Goal: Transaction & Acquisition: Purchase product/service

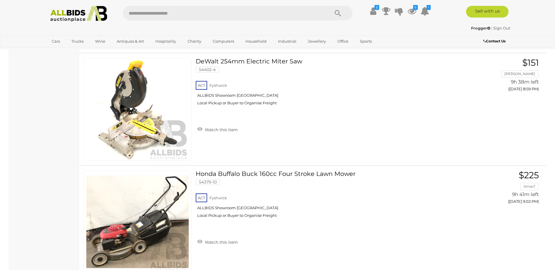
scroll to position [5544, 0]
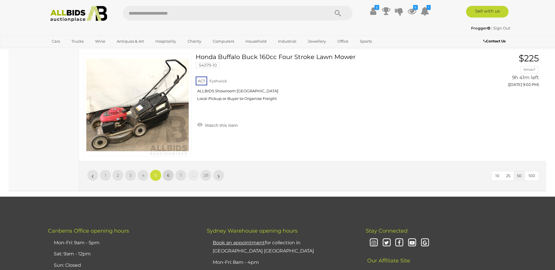
click at [170, 175] on link "6" at bounding box center [168, 176] width 12 height 12
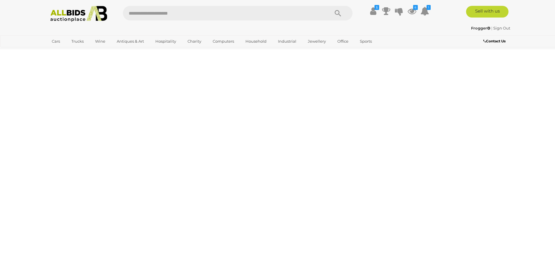
scroll to position [19, 0]
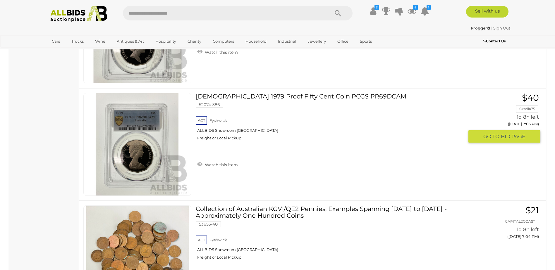
scroll to position [5496, 0]
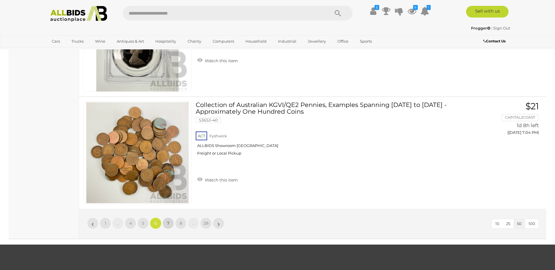
click at [169, 224] on span "7" at bounding box center [168, 223] width 2 height 5
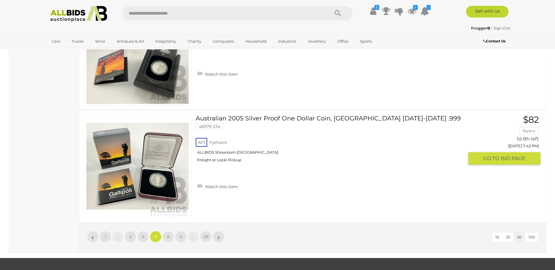
scroll to position [5573, 0]
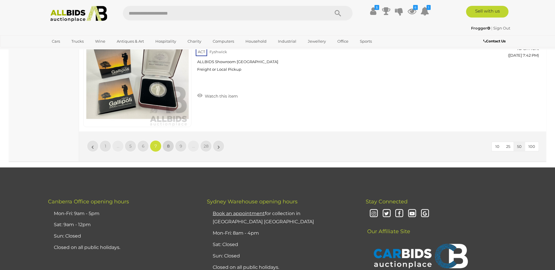
click at [167, 146] on span "8" at bounding box center [168, 146] width 3 height 5
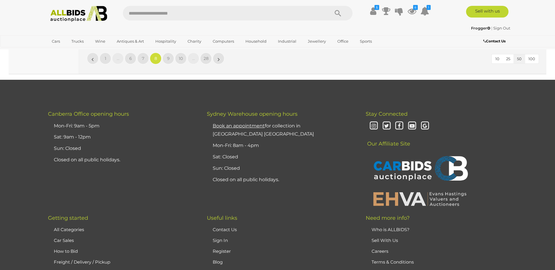
scroll to position [5515, 0]
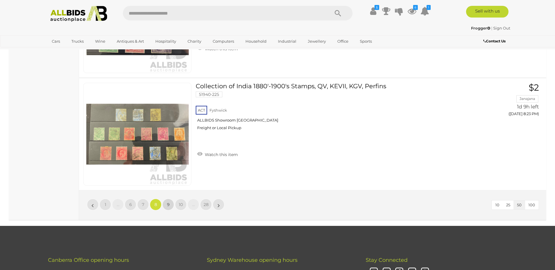
click at [168, 206] on span "9" at bounding box center [168, 204] width 3 height 5
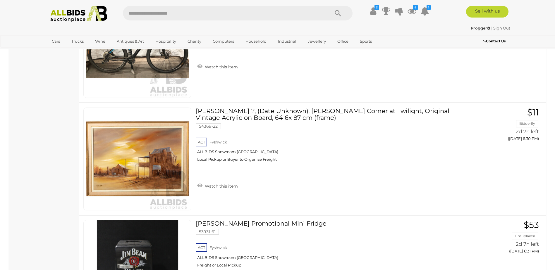
scroll to position [2942, 0]
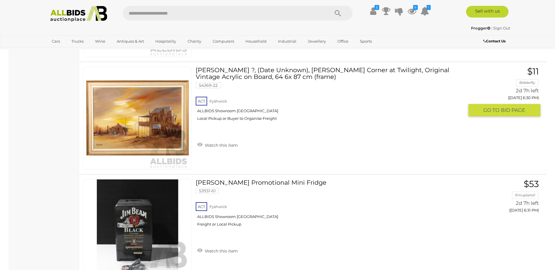
click at [102, 138] on img at bounding box center [137, 118] width 102 height 102
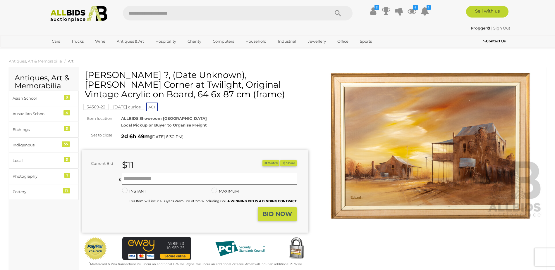
click at [353, 199] on img at bounding box center [430, 146] width 226 height 146
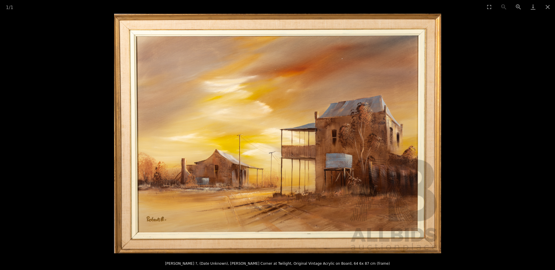
click at [159, 222] on img at bounding box center [277, 134] width 327 height 240
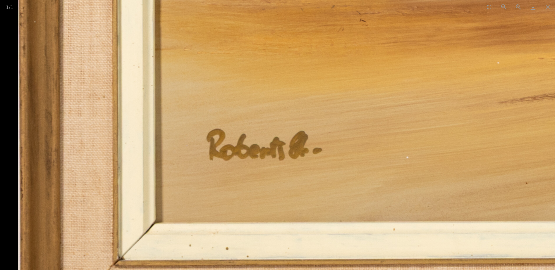
drag, startPoint x: 139, startPoint y: 234, endPoint x: 351, endPoint y: 169, distance: 221.8
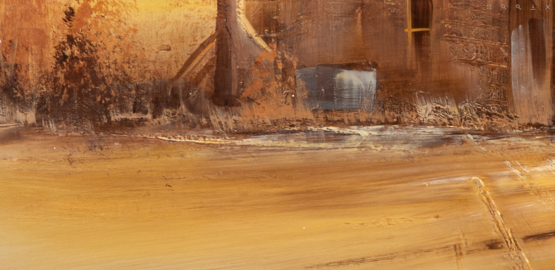
drag, startPoint x: 341, startPoint y: 83, endPoint x: 165, endPoint y: 260, distance: 249.5
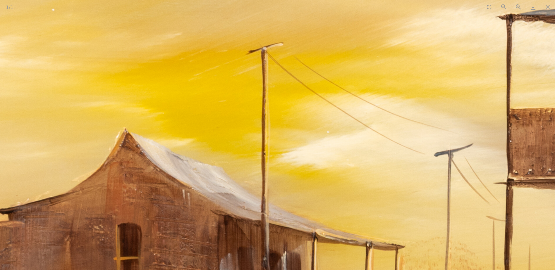
drag, startPoint x: 284, startPoint y: 190, endPoint x: 372, endPoint y: 36, distance: 177.4
click at [372, 36] on img at bounding box center [485, 40] width 1904 height 1397
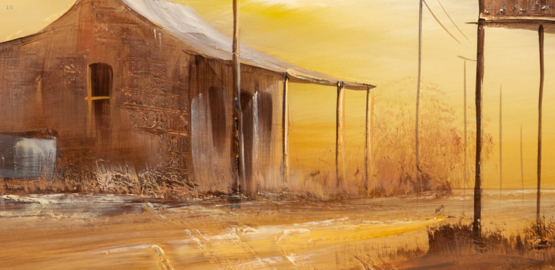
drag, startPoint x: 319, startPoint y: 203, endPoint x: 229, endPoint y: 211, distance: 89.5
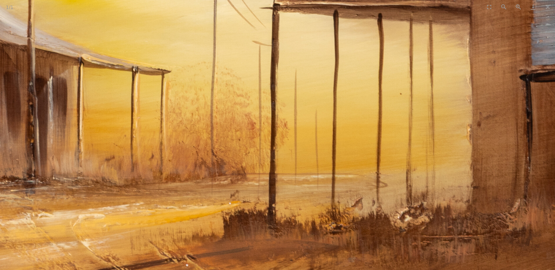
drag, startPoint x: 385, startPoint y: 179, endPoint x: 238, endPoint y: 164, distance: 147.5
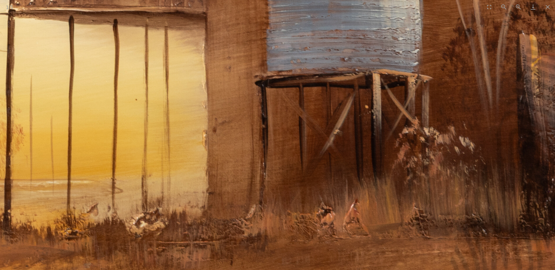
drag, startPoint x: 425, startPoint y: 143, endPoint x: 232, endPoint y: 149, distance: 193.6
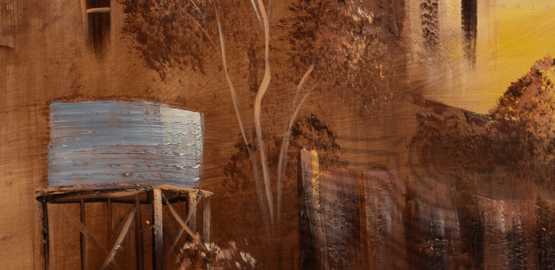
drag, startPoint x: 234, startPoint y: 97, endPoint x: 399, endPoint y: 221, distance: 206.7
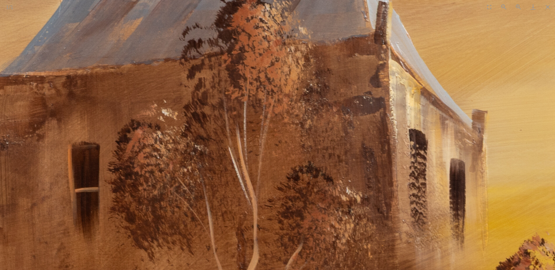
drag, startPoint x: 458, startPoint y: 66, endPoint x: 394, endPoint y: 221, distance: 167.6
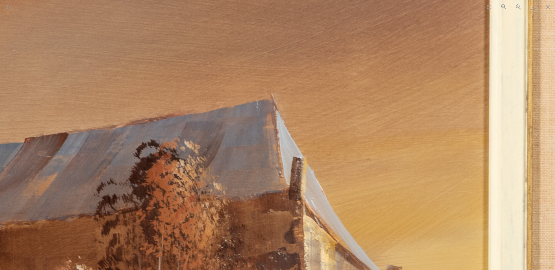
drag, startPoint x: 449, startPoint y: 66, endPoint x: 351, endPoint y: 164, distance: 138.5
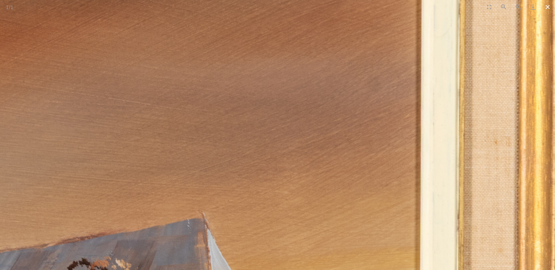
click at [548, 7] on button "Close gallery" at bounding box center [547, 7] width 15 height 14
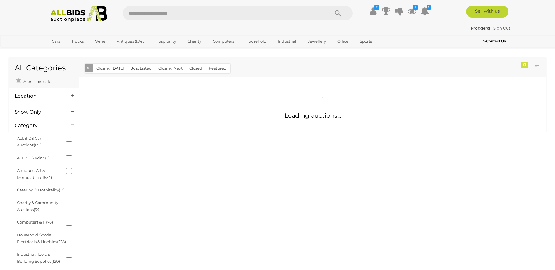
scroll to position [430, 0]
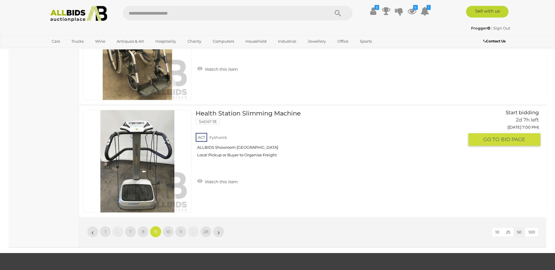
scroll to position [5488, 0]
click at [166, 234] on link "10" at bounding box center [168, 232] width 12 height 12
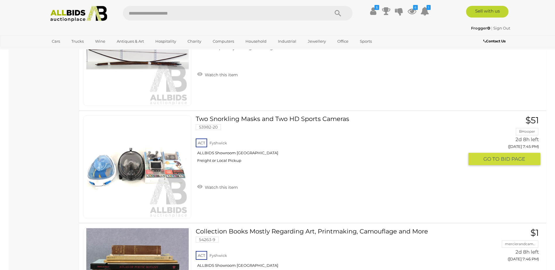
scroll to position [3907, 0]
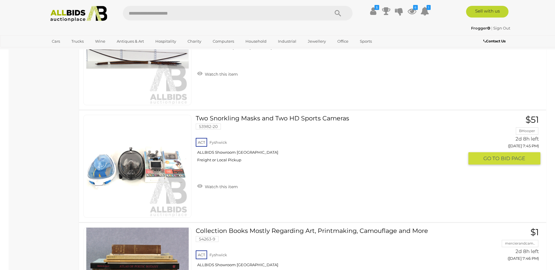
click at [152, 157] on link at bounding box center [137, 166] width 108 height 103
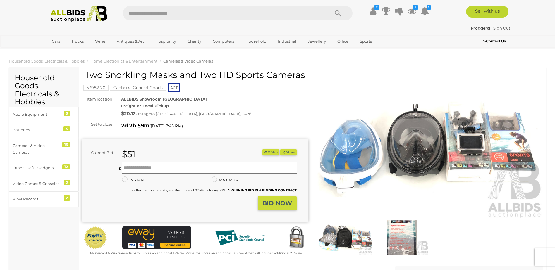
click at [352, 237] on img at bounding box center [344, 237] width 53 height 34
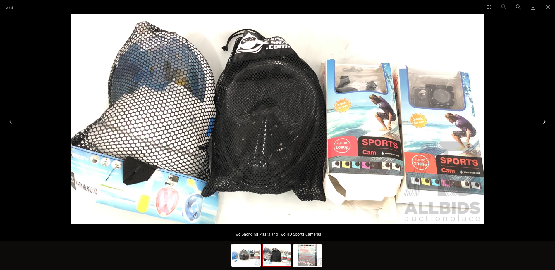
click at [543, 121] on button "Next slide" at bounding box center [542, 121] width 12 height 11
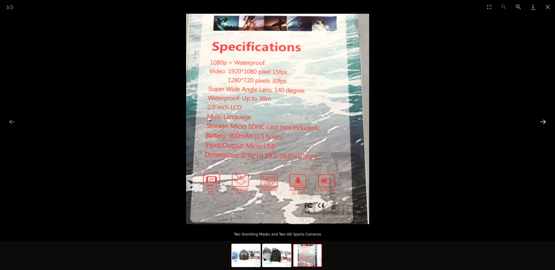
click at [542, 121] on button "Next slide" at bounding box center [542, 121] width 12 height 11
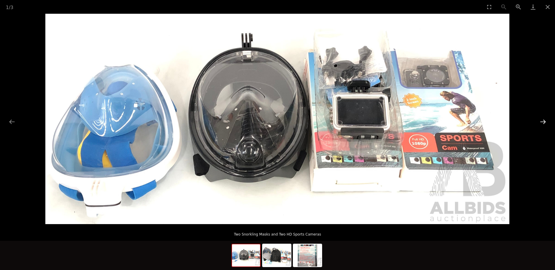
click at [539, 122] on button "Next slide" at bounding box center [542, 121] width 12 height 11
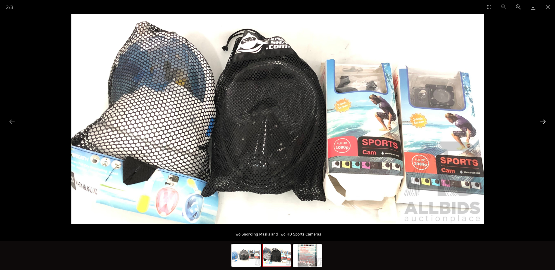
click at [539, 122] on button "Next slide" at bounding box center [542, 121] width 12 height 11
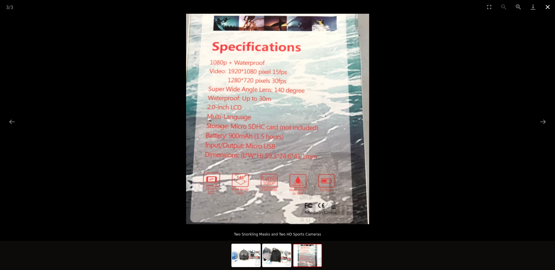
click at [546, 7] on button "Close gallery" at bounding box center [547, 7] width 15 height 14
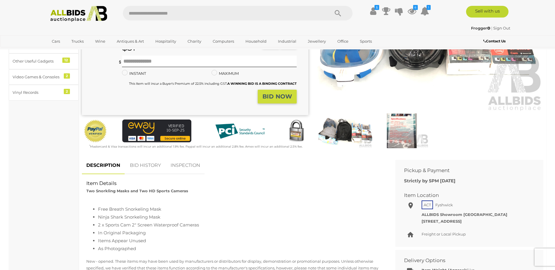
scroll to position [117, 0]
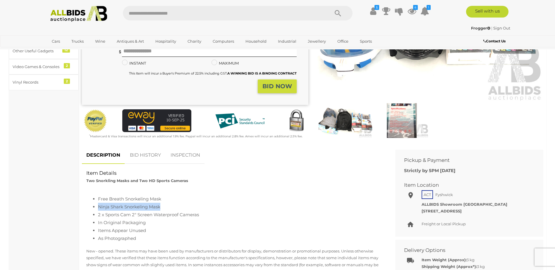
drag, startPoint x: 96, startPoint y: 206, endPoint x: 165, endPoint y: 210, distance: 68.5
click at [165, 210] on ul "Free Breath Snorkeling Mask Ninja Shark Snorkeling Mask 2 x Sports Cam 2" Scree…" at bounding box center [234, 218] width 296 height 47
drag, startPoint x: 165, startPoint y: 210, endPoint x: 152, endPoint y: 205, distance: 13.6
copy li "Ninja Shark Snorkeling Mask"
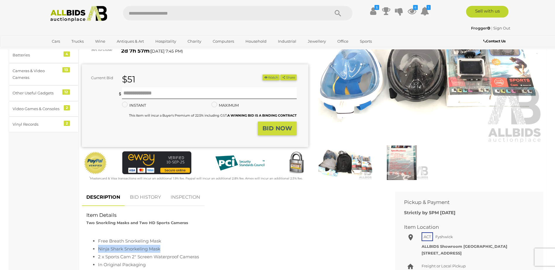
scroll to position [0, 0]
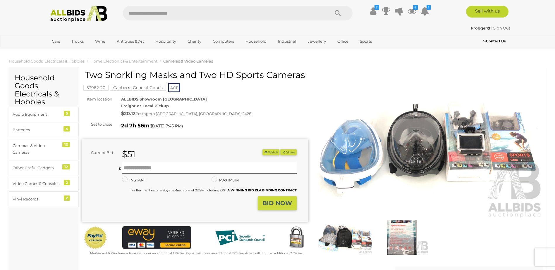
click at [342, 237] on img at bounding box center [344, 237] width 53 height 34
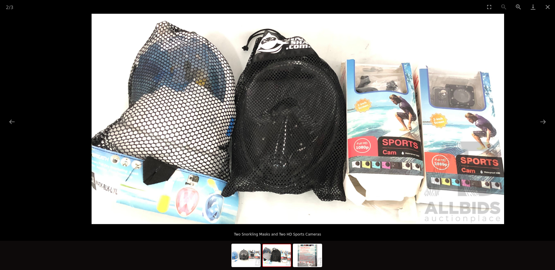
drag, startPoint x: 87, startPoint y: 191, endPoint x: 95, endPoint y: 191, distance: 8.2
click at [99, 191] on img at bounding box center [298, 119] width 412 height 210
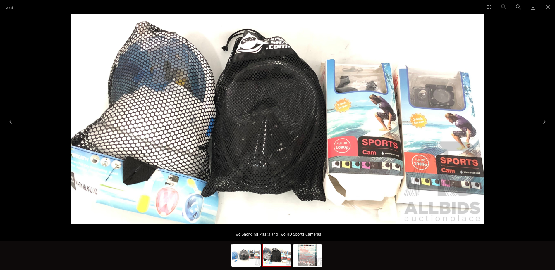
click at [87, 189] on img at bounding box center [277, 119] width 412 height 210
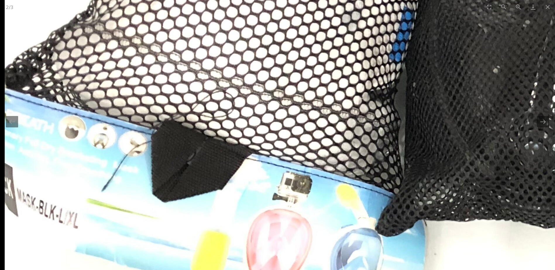
drag, startPoint x: 76, startPoint y: 181, endPoint x: 70, endPoint y: 205, distance: 25.3
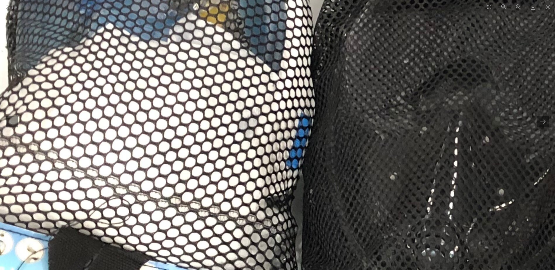
drag, startPoint x: 205, startPoint y: 92, endPoint x: 82, endPoint y: 203, distance: 165.4
click at [82, 203] on img at bounding box center [491, 119] width 1179 height 602
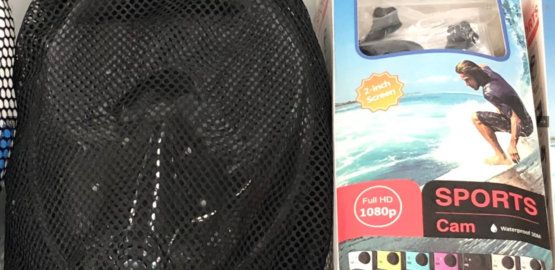
drag, startPoint x: 152, startPoint y: 160, endPoint x: 192, endPoint y: 14, distance: 151.7
click at [192, 14] on img at bounding box center [193, 131] width 1179 height 602
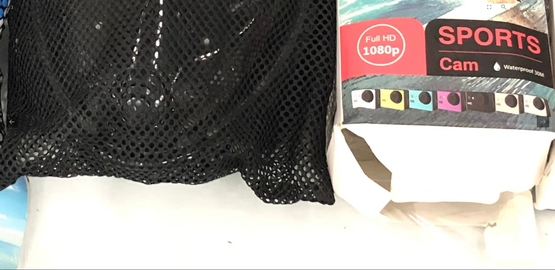
drag, startPoint x: 189, startPoint y: 113, endPoint x: 158, endPoint y: 169, distance: 63.5
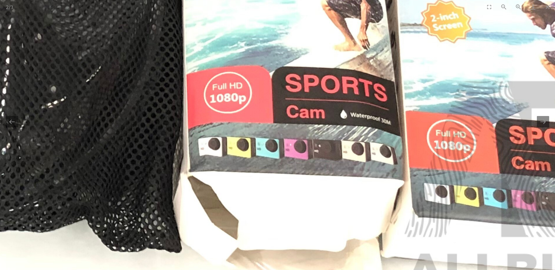
drag, startPoint x: 217, startPoint y: 180, endPoint x: 199, endPoint y: 186, distance: 18.5
click at [199, 186] on img at bounding box center [43, 17] width 1179 height 602
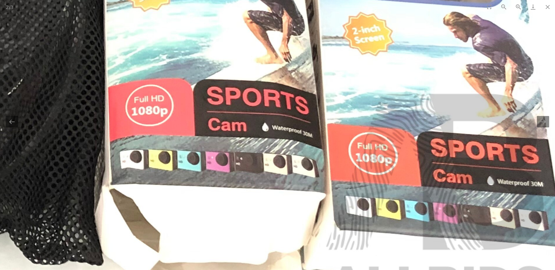
drag, startPoint x: 364, startPoint y: 144, endPoint x: 302, endPoint y: 145, distance: 61.7
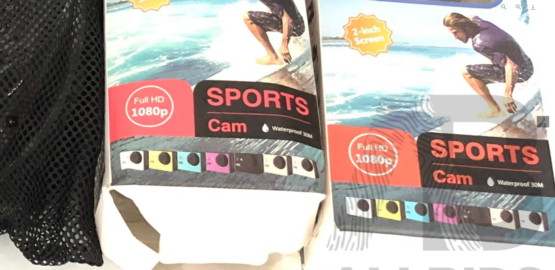
click at [548, 8] on button "Close gallery" at bounding box center [547, 7] width 15 height 14
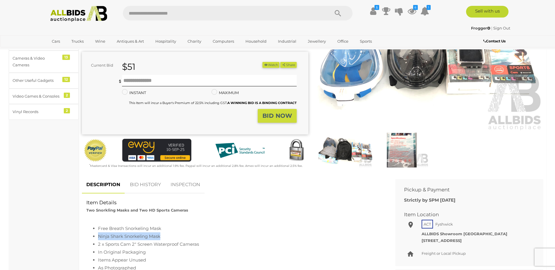
scroll to position [88, 0]
click at [269, 64] on button "Watch" at bounding box center [270, 65] width 17 height 6
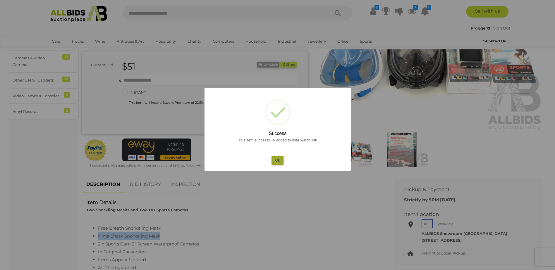
click at [277, 161] on button "Ok" at bounding box center [277, 160] width 12 height 8
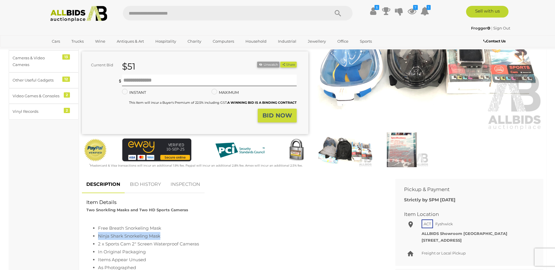
click at [150, 185] on link "BID HISTORY" at bounding box center [145, 184] width 40 height 17
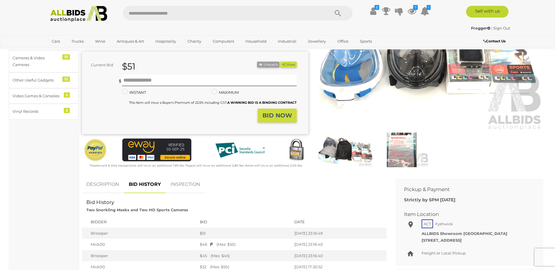
scroll to position [0, 0]
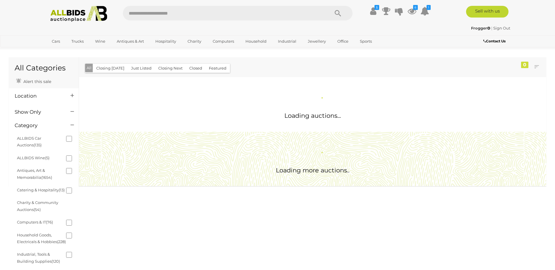
scroll to position [430, 0]
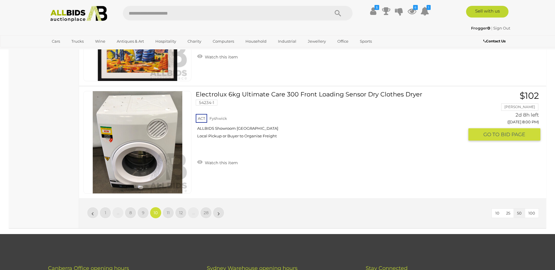
scroll to position [5507, 0]
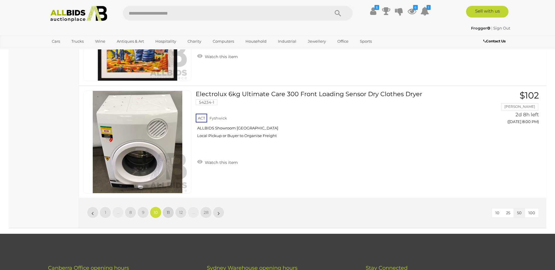
click at [167, 213] on span "11" at bounding box center [168, 212] width 3 height 5
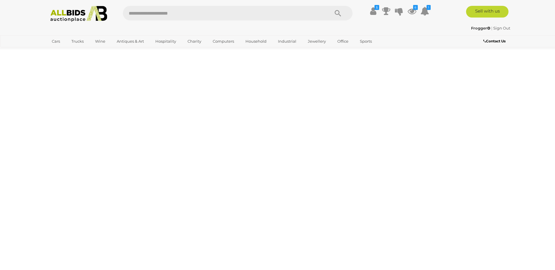
scroll to position [19, 0]
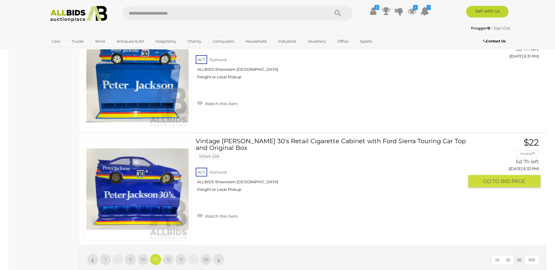
scroll to position [5515, 0]
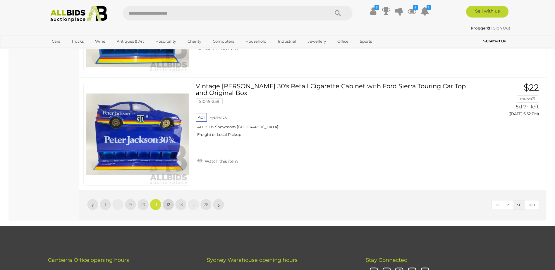
click at [166, 208] on link "12" at bounding box center [168, 205] width 12 height 12
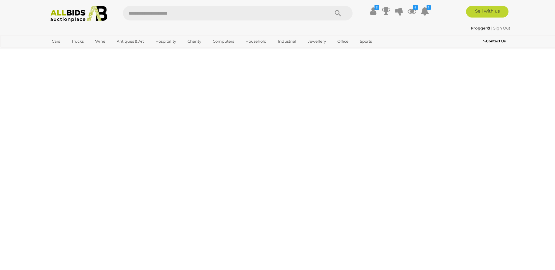
scroll to position [19, 0]
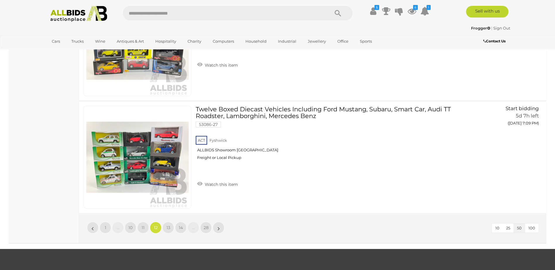
scroll to position [5496, 0]
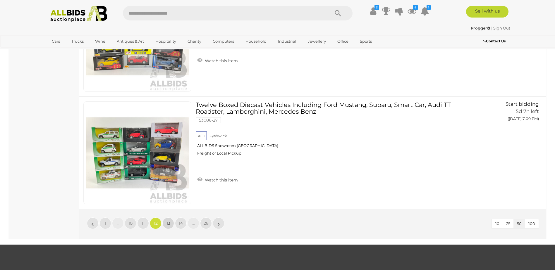
click at [167, 223] on span "13" at bounding box center [168, 223] width 4 height 5
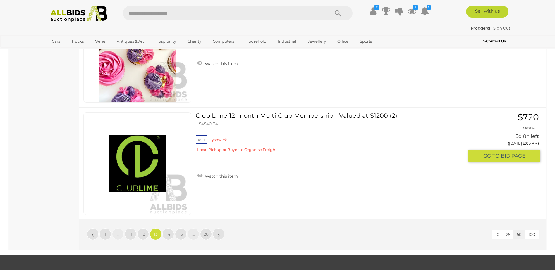
scroll to position [5485, 0]
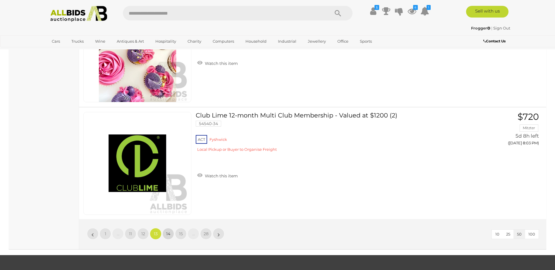
click at [167, 236] on span "14" at bounding box center [168, 233] width 4 height 5
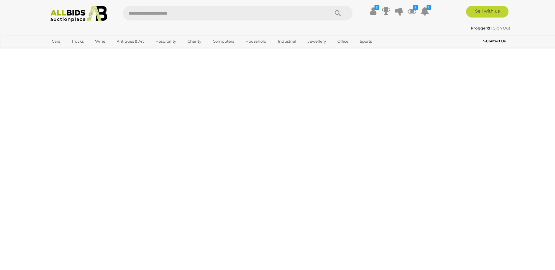
scroll to position [19, 0]
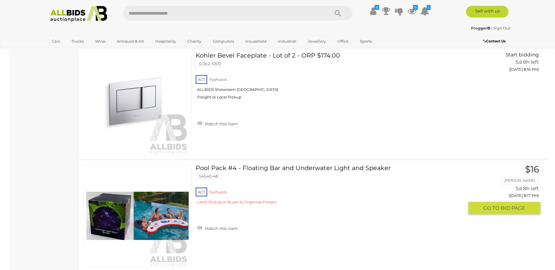
scroll to position [1890, 0]
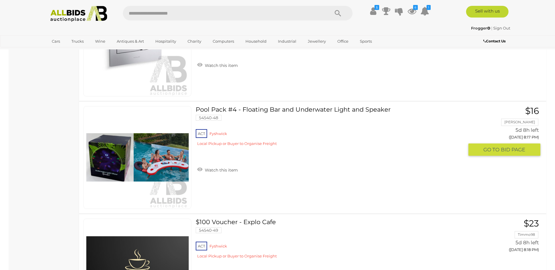
click at [277, 111] on link "Pool Pack #4 - Floating Bar and Underwater Light and Speaker 54540-48 ACT Fyshw…" at bounding box center [332, 128] width 264 height 44
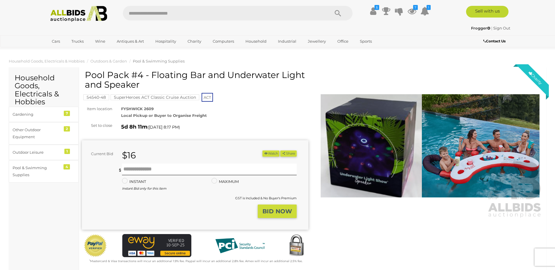
click at [470, 155] on img at bounding box center [430, 146] width 226 height 146
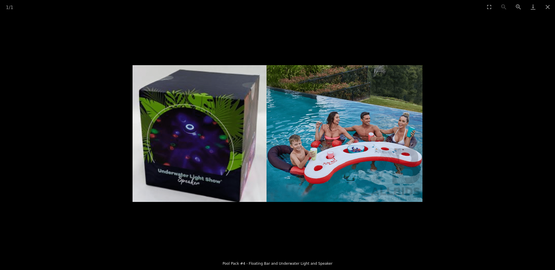
click at [371, 163] on img at bounding box center [277, 133] width 290 height 137
click at [365, 156] on img at bounding box center [277, 133] width 290 height 137
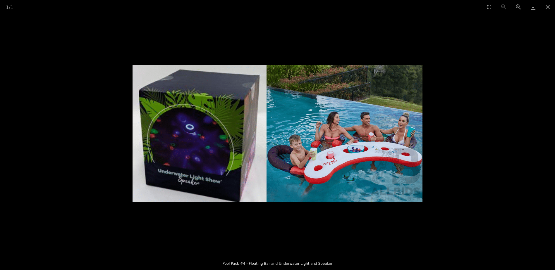
click at [340, 154] on img at bounding box center [277, 133] width 290 height 137
click at [266, 167] on img at bounding box center [277, 133] width 290 height 137
click at [354, 159] on img at bounding box center [277, 133] width 290 height 137
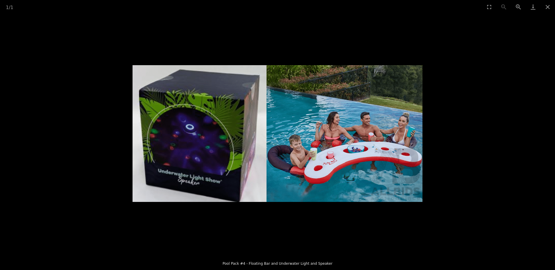
click at [362, 158] on img at bounding box center [277, 133] width 290 height 137
click at [518, 7] on button "Zoom in" at bounding box center [518, 7] width 15 height 14
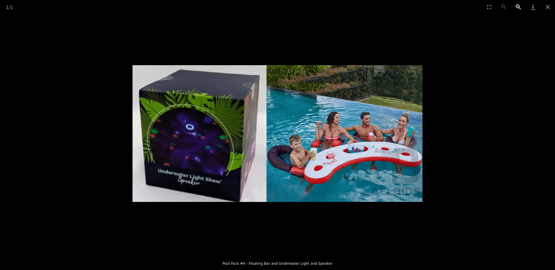
click at [518, 7] on button "Zoom in" at bounding box center [518, 7] width 15 height 14
click at [353, 160] on img at bounding box center [277, 133] width 290 height 137
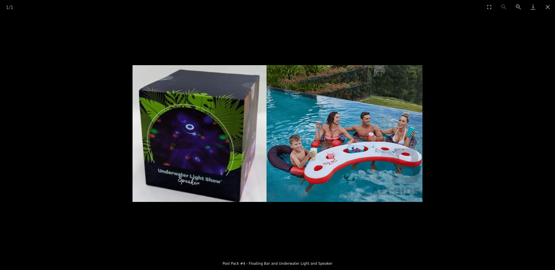
click at [352, 160] on img at bounding box center [277, 133] width 290 height 137
click at [364, 159] on img at bounding box center [277, 133] width 290 height 137
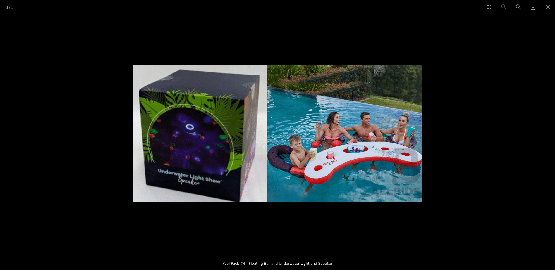
click at [364, 159] on img at bounding box center [277, 133] width 290 height 137
click at [545, 7] on button "Close gallery" at bounding box center [547, 7] width 15 height 14
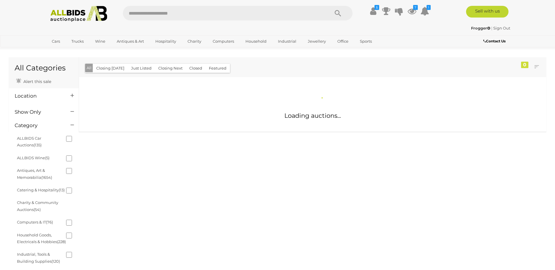
scroll to position [430, 0]
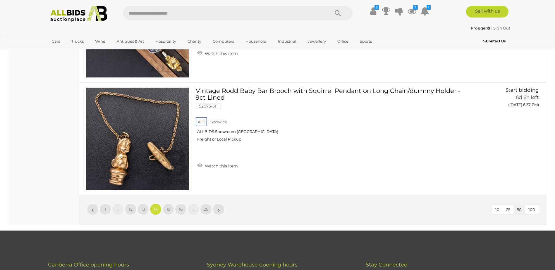
scroll to position [5527, 0]
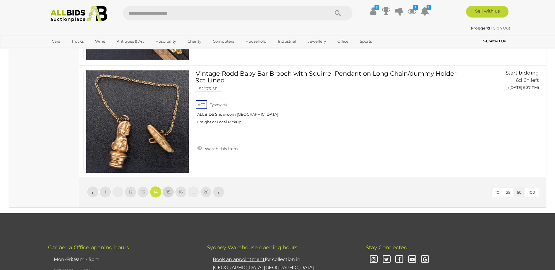
click at [167, 191] on span "15" at bounding box center [168, 191] width 4 height 5
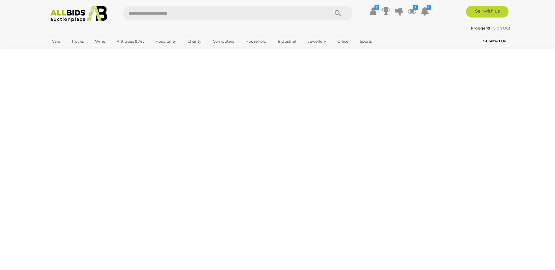
scroll to position [19, 0]
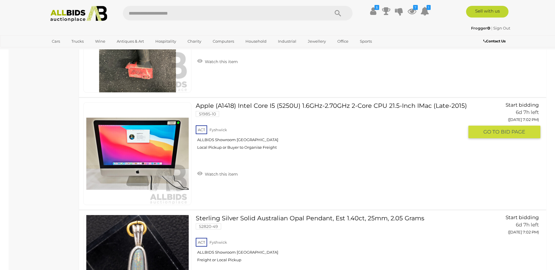
scroll to position [5485, 0]
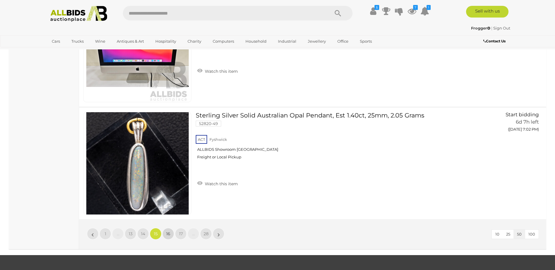
click at [168, 235] on span "16" at bounding box center [168, 233] width 4 height 5
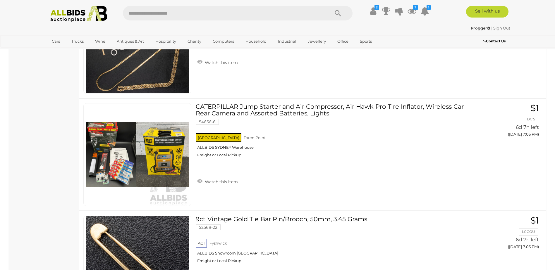
scroll to position [896, 0]
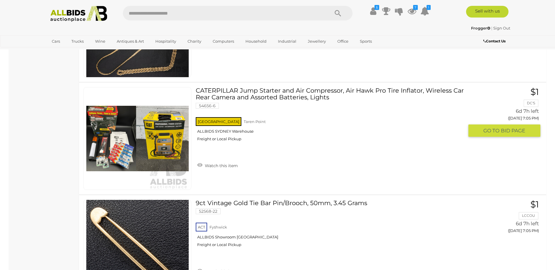
click at [279, 92] on link "CATERPILLAR Jump Starter and Air Compressor, Air Hawk Pro Tire Inflator, Wirele…" at bounding box center [332, 116] width 264 height 59
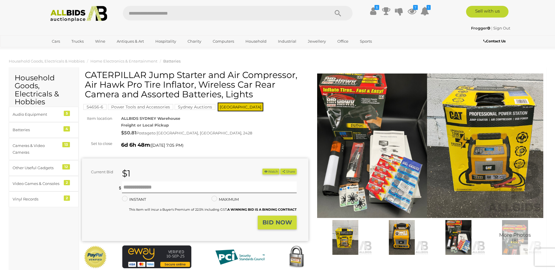
click at [344, 238] on img at bounding box center [344, 237] width 53 height 34
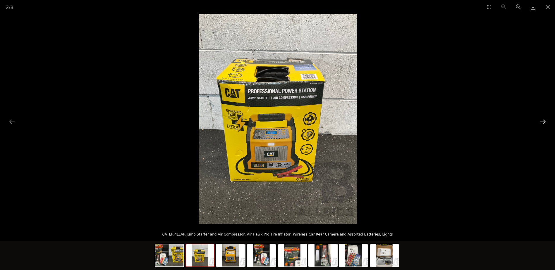
click at [544, 123] on button "Next slide" at bounding box center [542, 121] width 12 height 11
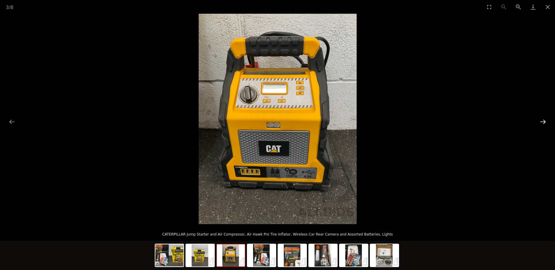
click at [544, 123] on button "Next slide" at bounding box center [542, 121] width 12 height 11
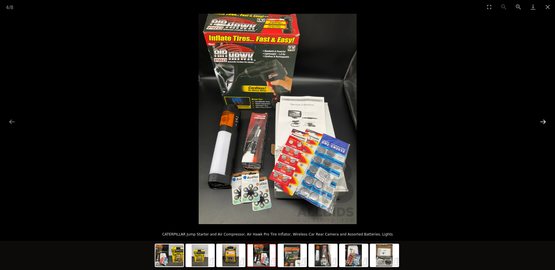
click at [544, 123] on button "Next slide" at bounding box center [542, 121] width 12 height 11
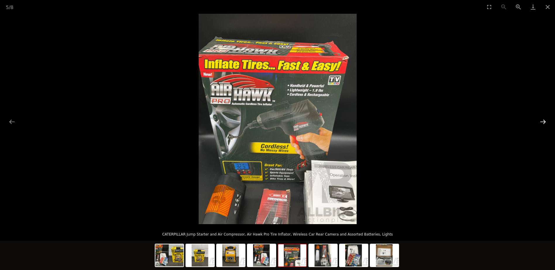
click at [543, 124] on button "Next slide" at bounding box center [542, 121] width 12 height 11
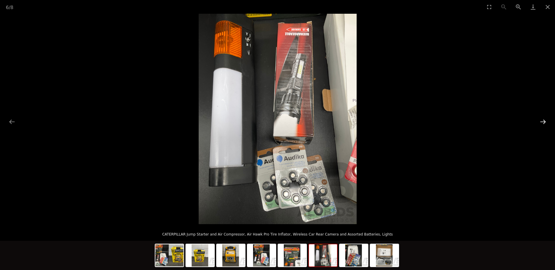
click at [543, 124] on button "Next slide" at bounding box center [542, 121] width 12 height 11
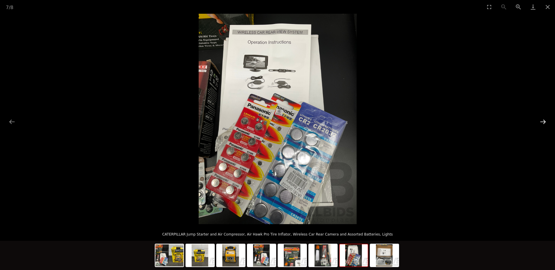
click at [543, 124] on button "Next slide" at bounding box center [542, 121] width 12 height 11
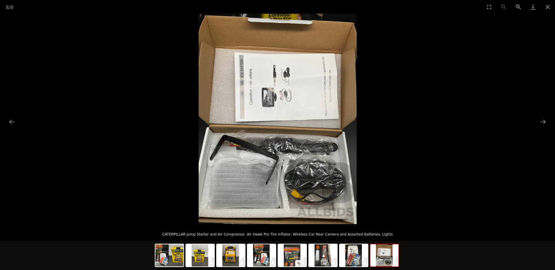
click at [244, 87] on img at bounding box center [277, 119] width 158 height 210
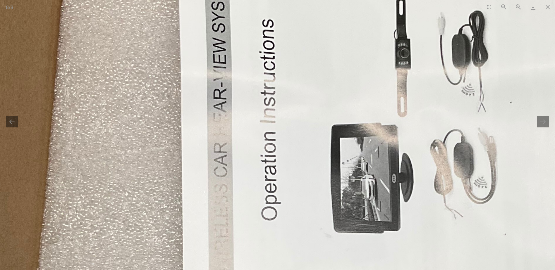
drag, startPoint x: 249, startPoint y: 131, endPoint x: 239, endPoint y: 128, distance: 10.3
click at [543, 125] on button "Next slide" at bounding box center [542, 121] width 12 height 11
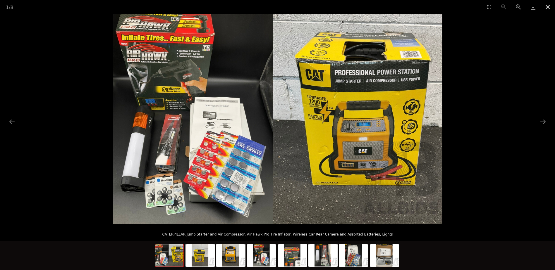
click at [547, 6] on button "Close gallery" at bounding box center [547, 7] width 15 height 14
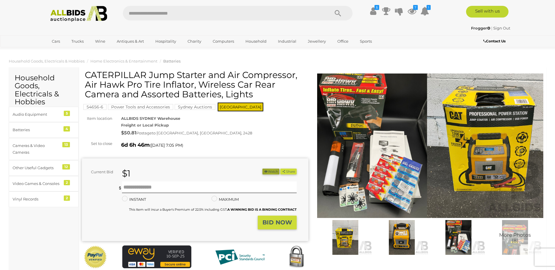
click at [269, 172] on button "Watch" at bounding box center [270, 172] width 17 height 6
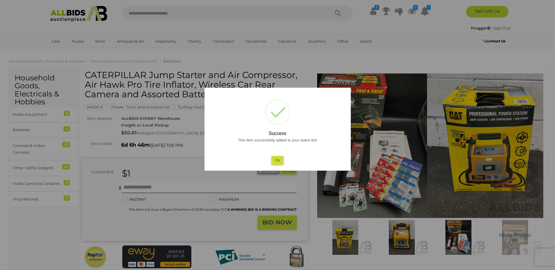
click at [278, 160] on button "Ok" at bounding box center [277, 160] width 12 height 8
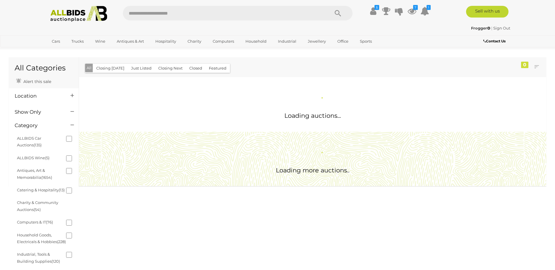
scroll to position [430, 0]
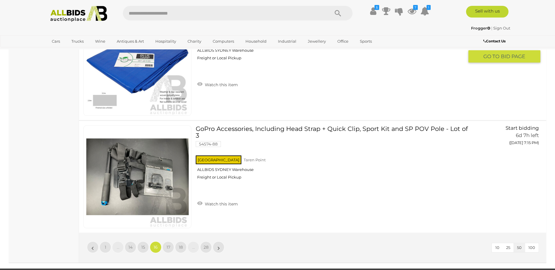
scroll to position [5508, 0]
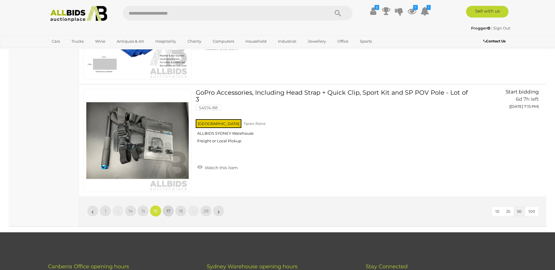
click at [169, 208] on span "17" at bounding box center [168, 210] width 4 height 5
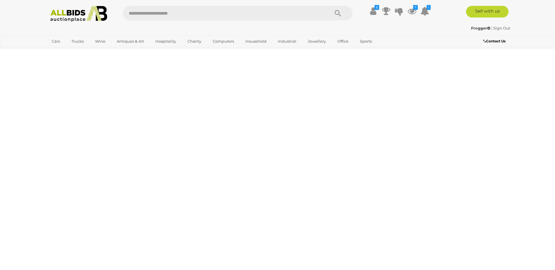
scroll to position [19, 0]
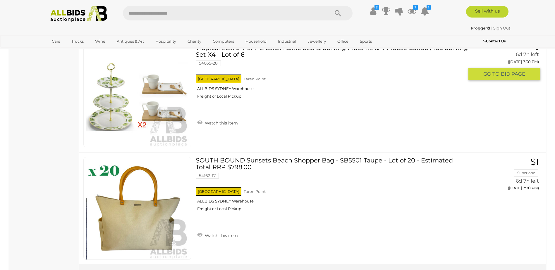
scroll to position [5515, 0]
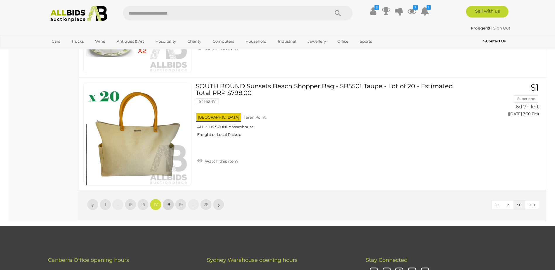
click at [165, 205] on link "18" at bounding box center [168, 205] width 12 height 12
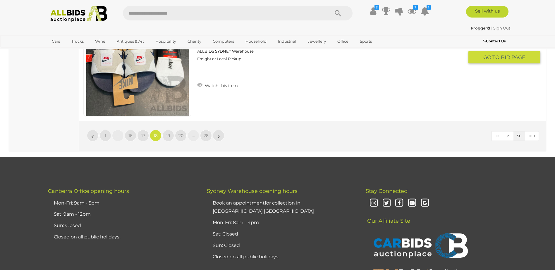
scroll to position [5602, 0]
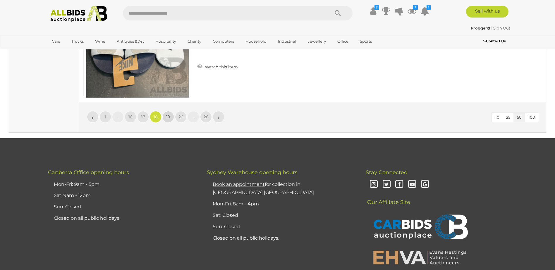
click at [170, 114] on span "19" at bounding box center [168, 116] width 4 height 5
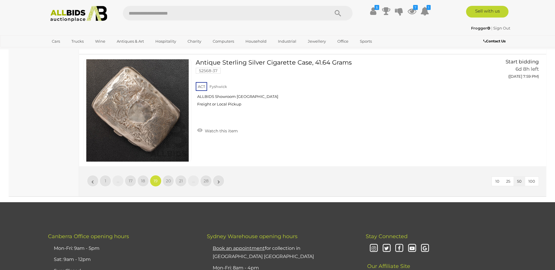
scroll to position [5485, 0]
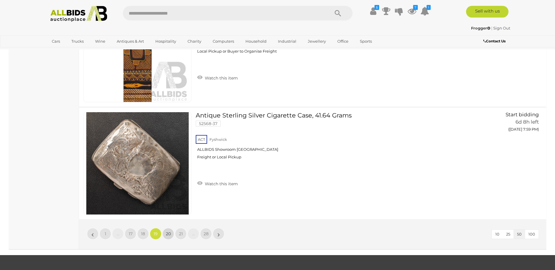
click at [170, 233] on span "20" at bounding box center [168, 233] width 5 height 5
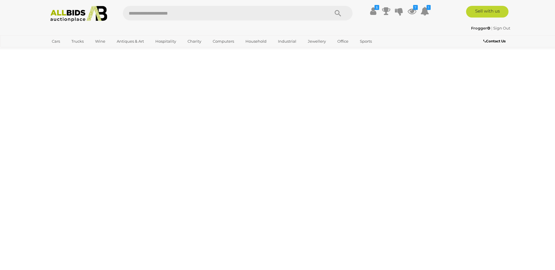
scroll to position [19, 0]
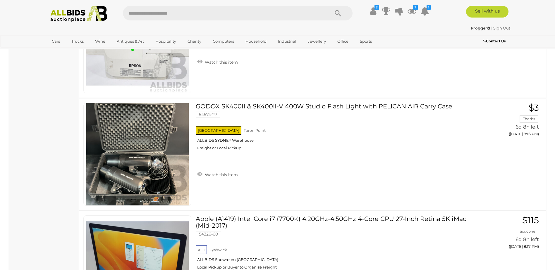
scroll to position [5174, 0]
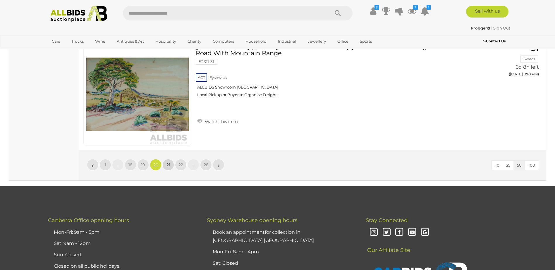
click at [168, 165] on span "21" at bounding box center [168, 164] width 4 height 5
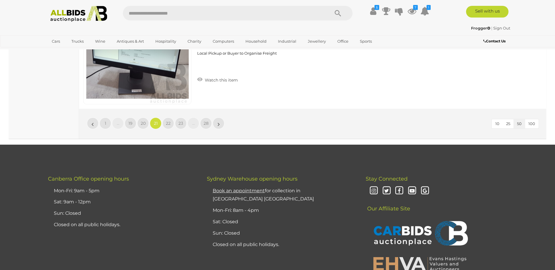
scroll to position [5602, 0]
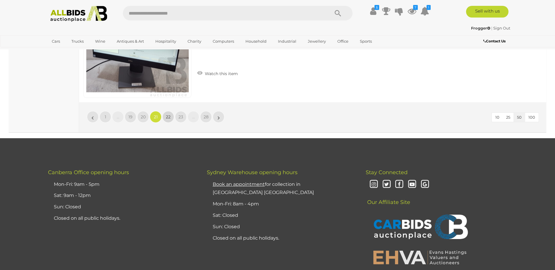
click at [168, 118] on span "22" at bounding box center [168, 116] width 5 height 5
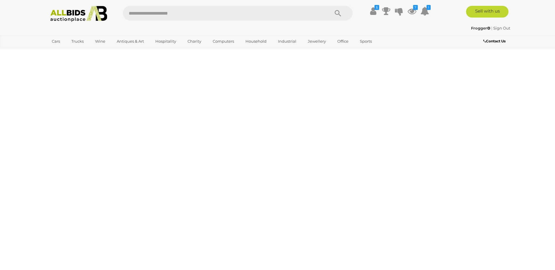
scroll to position [19, 0]
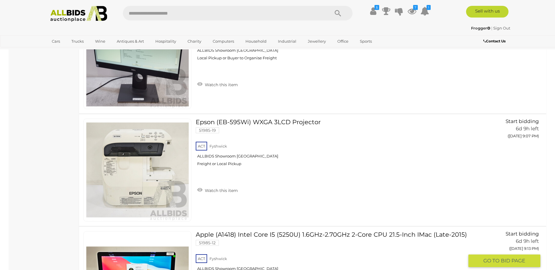
scroll to position [633, 0]
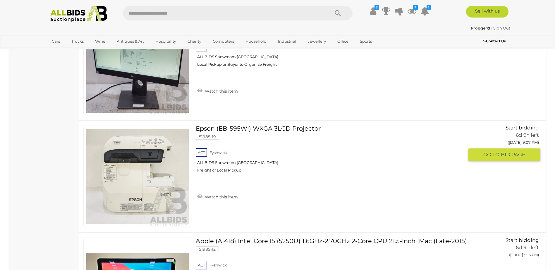
click at [272, 128] on link "Epson (EB-595Wi) WXGA 3LCD Projector 51985-19 ACT Fyshwick ALLBIDS Showroom Fys…" at bounding box center [332, 151] width 264 height 52
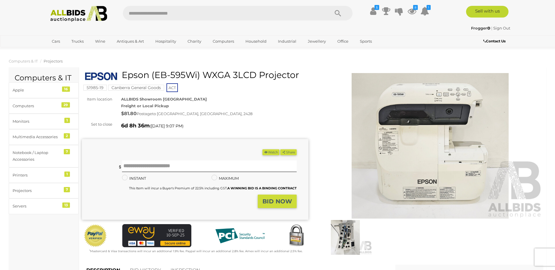
click at [349, 237] on img at bounding box center [344, 237] width 53 height 34
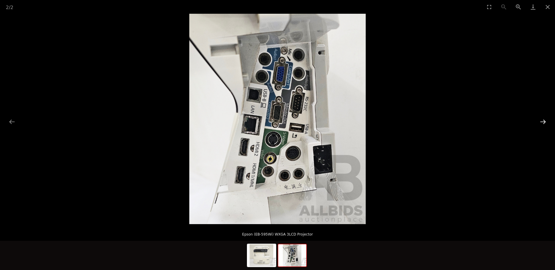
click at [541, 122] on button "Next slide" at bounding box center [542, 121] width 12 height 11
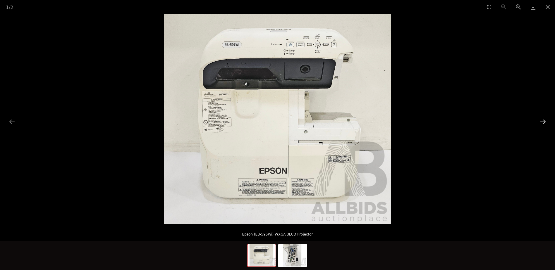
click at [542, 120] on button "Next slide" at bounding box center [542, 121] width 12 height 11
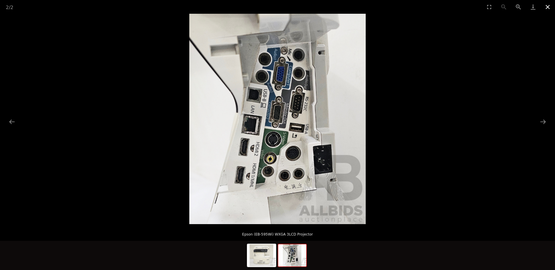
click at [547, 7] on button "Close gallery" at bounding box center [547, 7] width 15 height 14
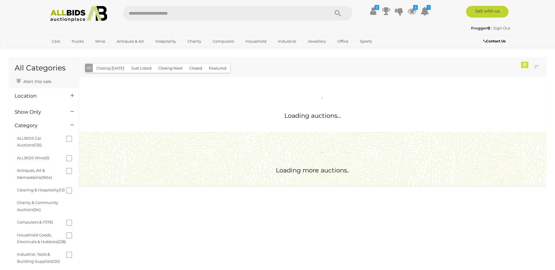
scroll to position [430, 0]
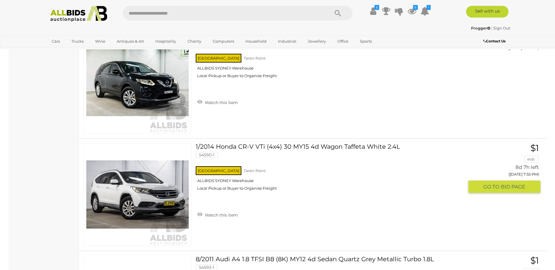
scroll to position [5517, 0]
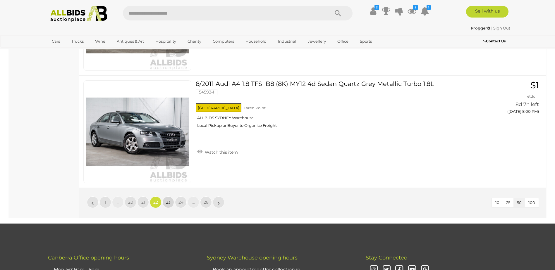
click at [168, 201] on span "23" at bounding box center [168, 202] width 5 height 5
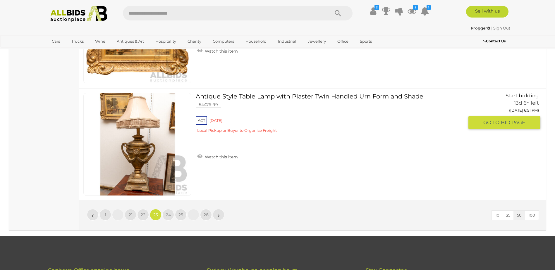
scroll to position [5515, 0]
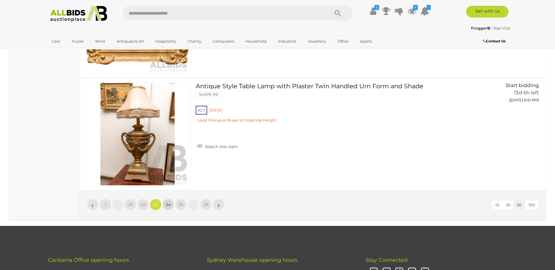
click at [167, 204] on span "24" at bounding box center [168, 204] width 5 height 5
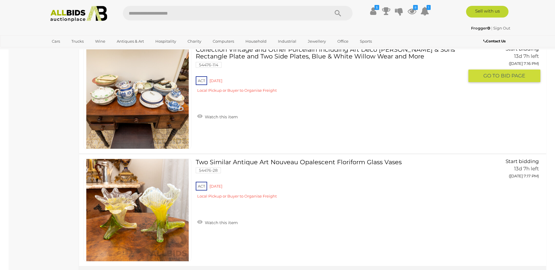
scroll to position [5525, 0]
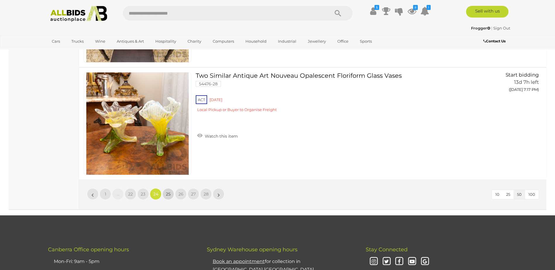
click at [169, 194] on span "25" at bounding box center [168, 193] width 5 height 5
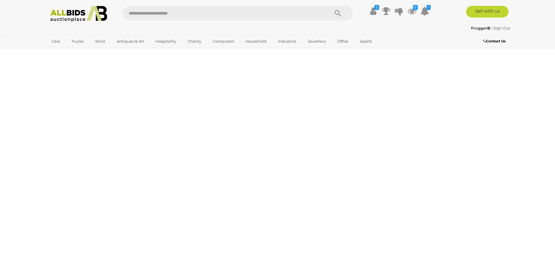
scroll to position [19, 0]
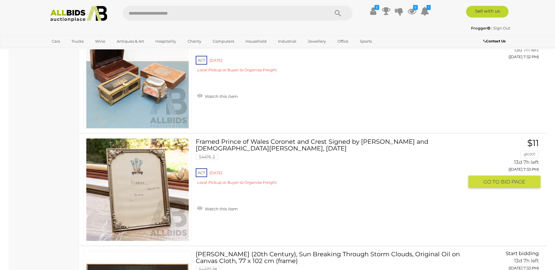
scroll to position [3556, 0]
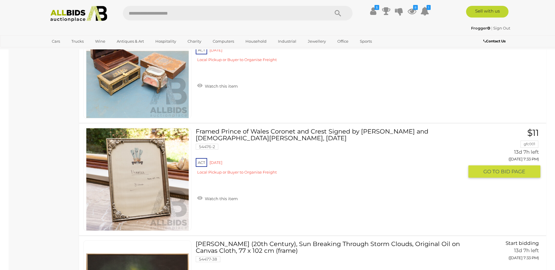
click at [141, 178] on link at bounding box center [137, 179] width 108 height 103
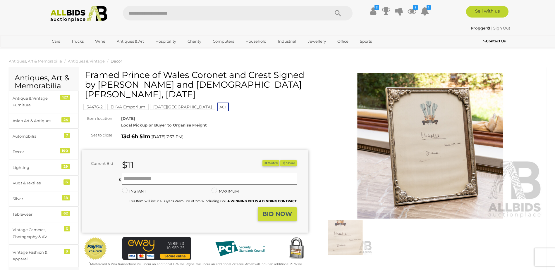
click at [423, 150] on img at bounding box center [430, 146] width 226 height 146
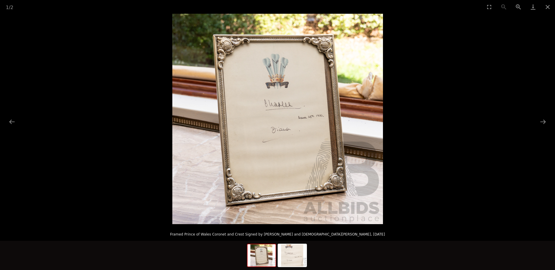
click at [293, 128] on img at bounding box center [277, 119] width 210 height 210
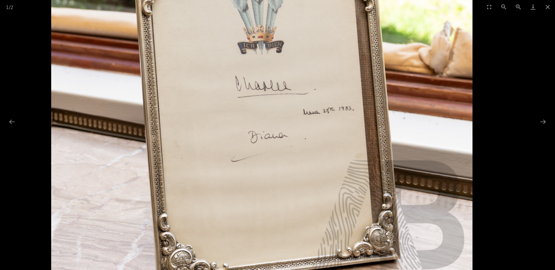
drag, startPoint x: 286, startPoint y: 113, endPoint x: 277, endPoint y: 111, distance: 8.9
click at [277, 111] on img at bounding box center [261, 115] width 421 height 421
click at [546, 6] on button "Close gallery" at bounding box center [547, 7] width 15 height 14
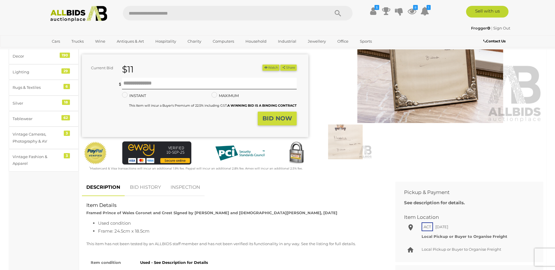
scroll to position [88, 0]
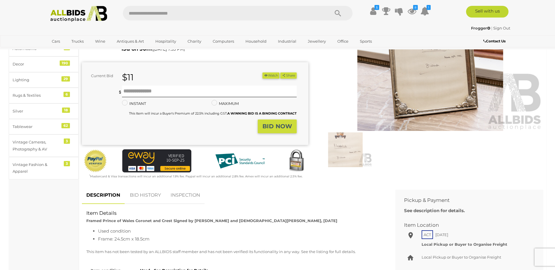
click at [153, 194] on link "BID HISTORY" at bounding box center [145, 195] width 40 height 17
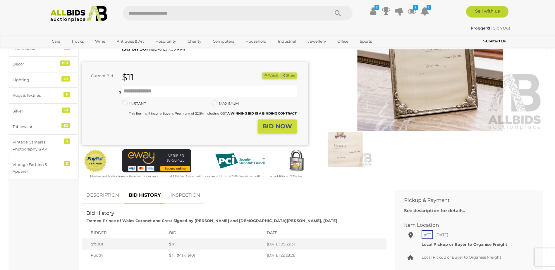
click at [184, 196] on link "INSPECTION" at bounding box center [185, 195] width 38 height 17
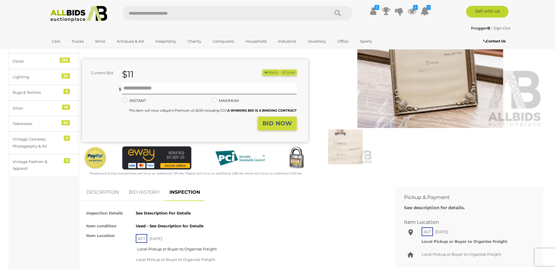
scroll to position [0, 0]
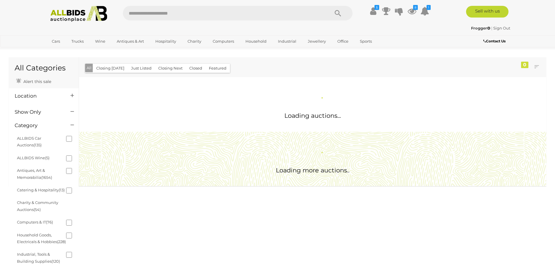
scroll to position [430, 0]
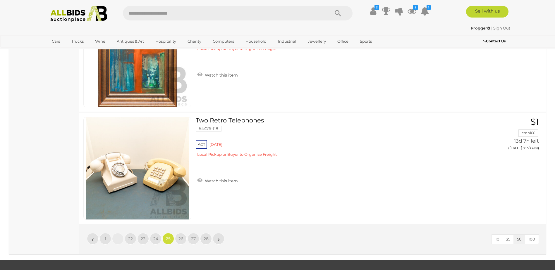
scroll to position [5491, 0]
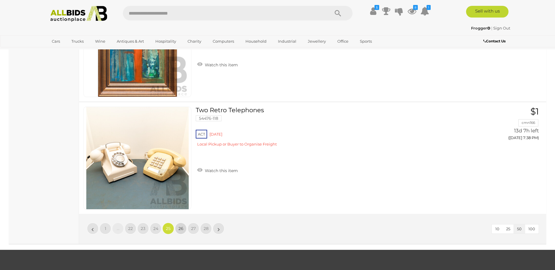
click at [182, 230] on span "26" at bounding box center [180, 228] width 5 height 5
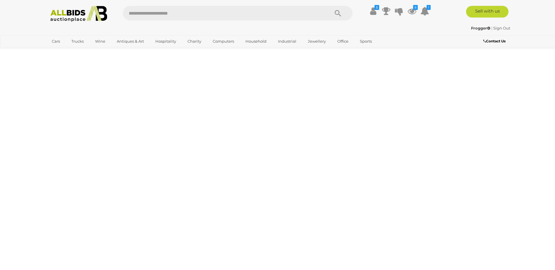
scroll to position [19, 0]
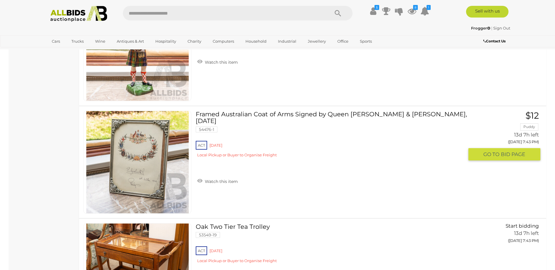
scroll to position [1334, 0]
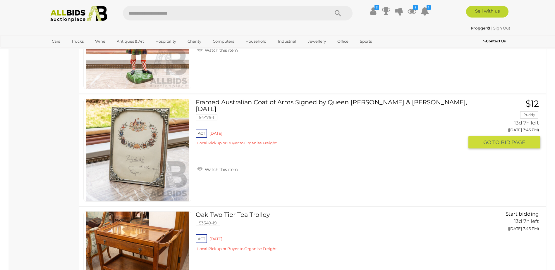
click at [224, 170] on link "Watch this item" at bounding box center [218, 169] width 44 height 9
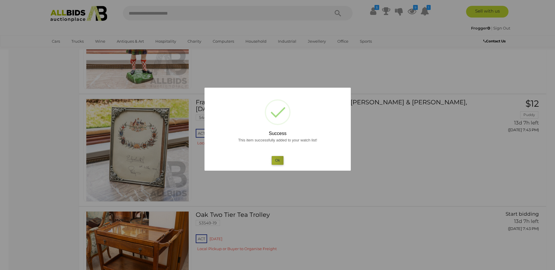
click at [273, 161] on button "Ok" at bounding box center [277, 160] width 12 height 8
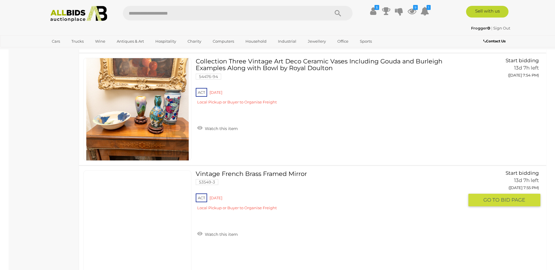
scroll to position [5485, 0]
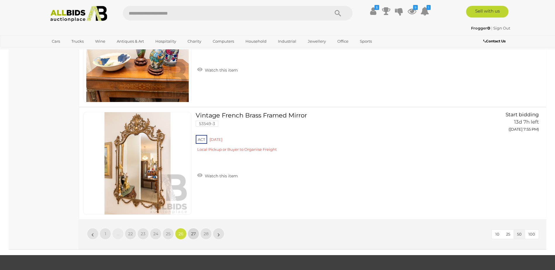
click at [191, 234] on span "27" at bounding box center [193, 233] width 5 height 5
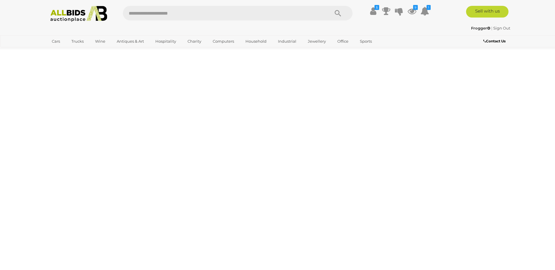
scroll to position [19, 0]
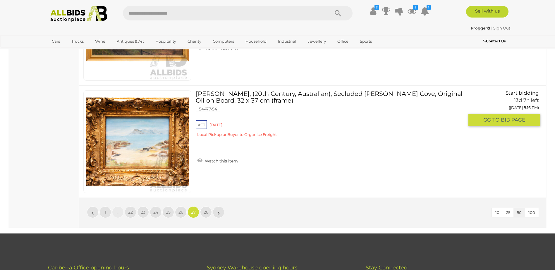
scroll to position [5515, 0]
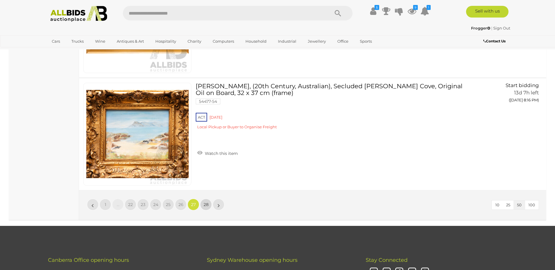
click at [206, 206] on span "28" at bounding box center [205, 204] width 5 height 5
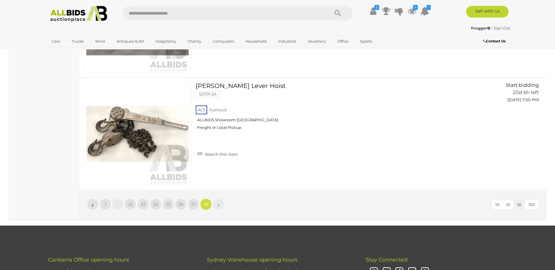
scroll to position [4404, 0]
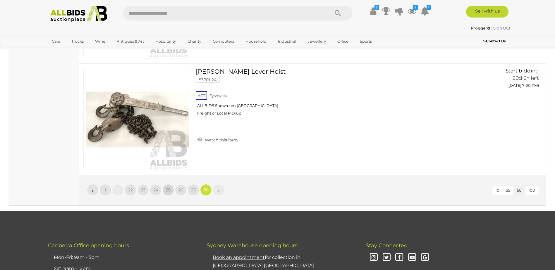
click at [166, 191] on span "25" at bounding box center [168, 189] width 5 height 5
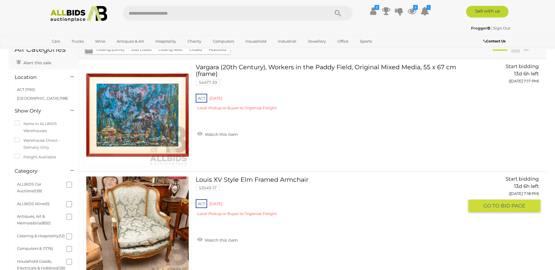
scroll to position [3649, 0]
